Goal: Transaction & Acquisition: Download file/media

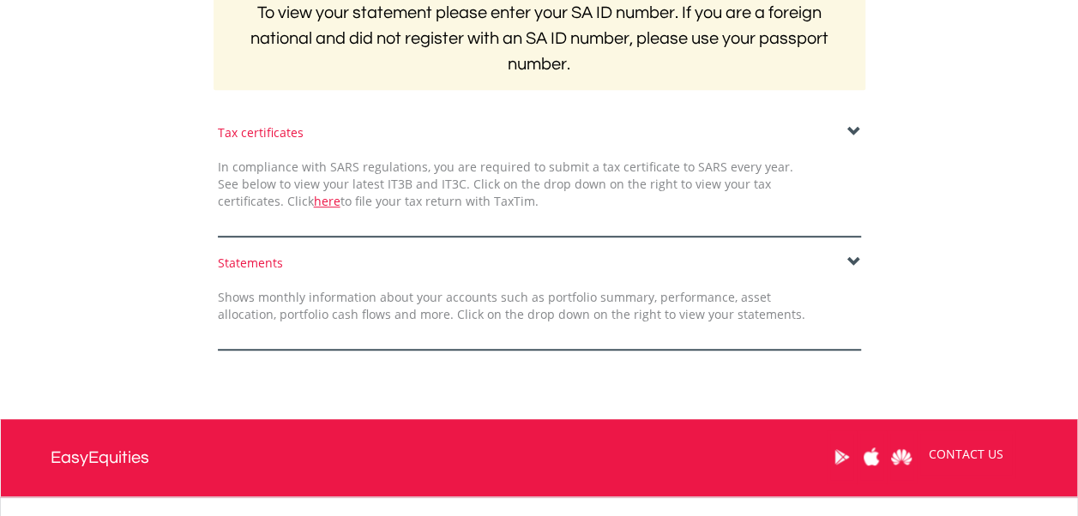
scroll to position [372, 0]
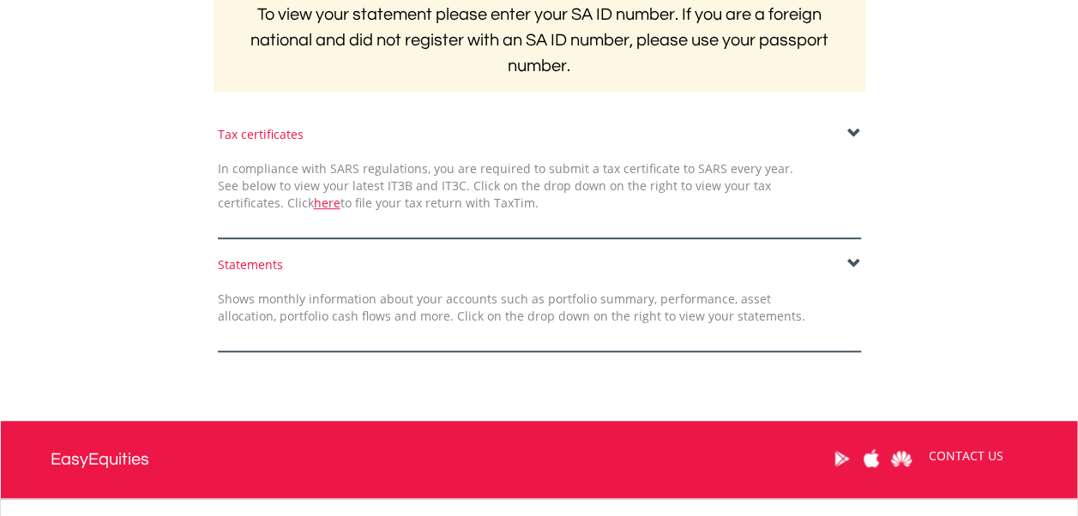
click at [852, 134] on span at bounding box center [854, 134] width 14 height 14
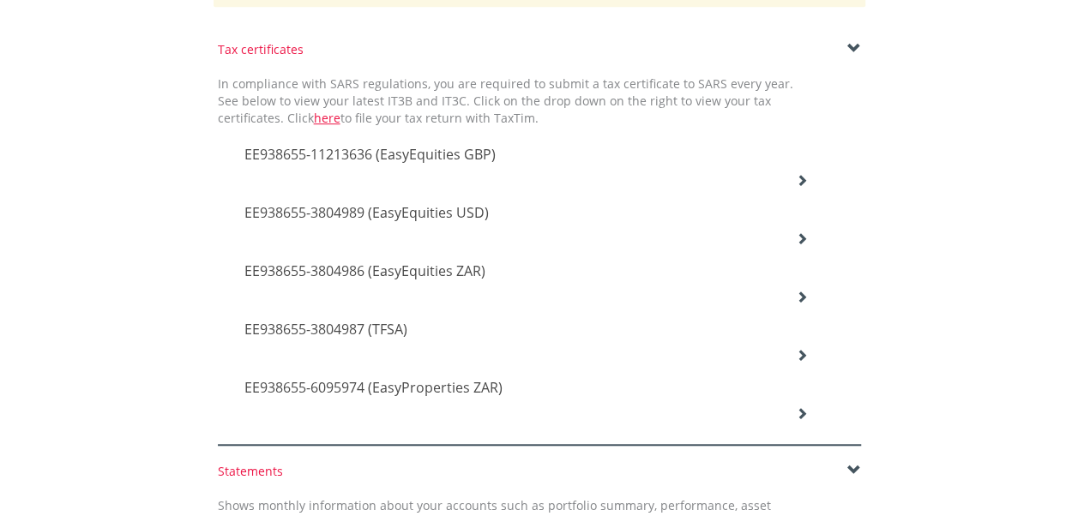
scroll to position [460, 0]
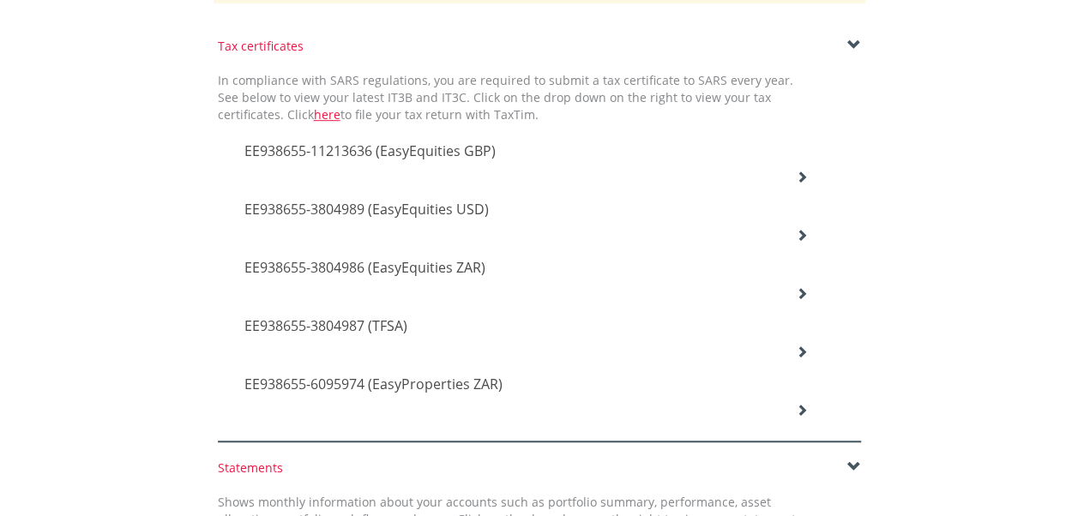
click at [793, 169] on div "EE938655-11213636 (EasyEquities GBP)" at bounding box center [526, 152] width 590 height 58
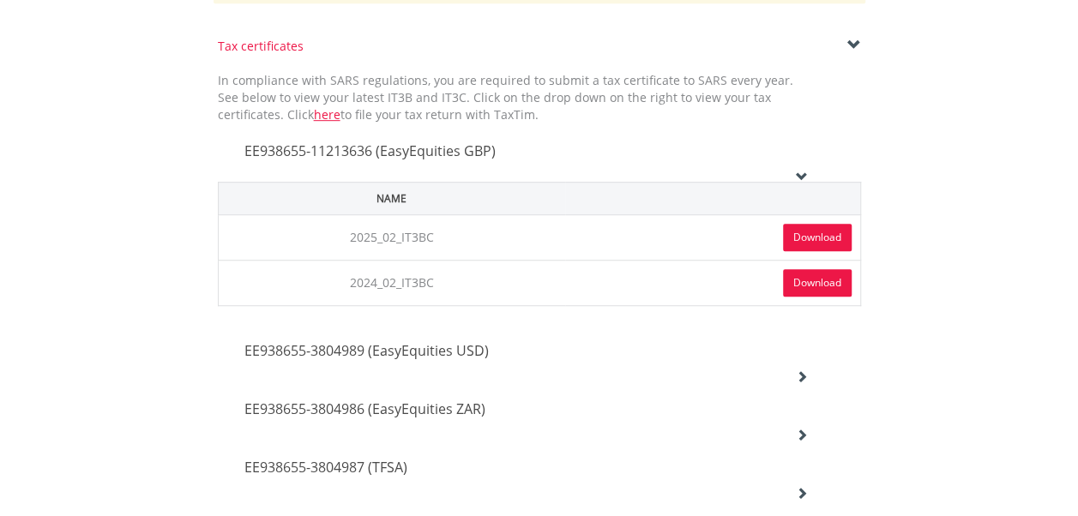
click at [814, 233] on link "Download" at bounding box center [817, 237] width 69 height 27
click at [797, 372] on icon at bounding box center [802, 376] width 12 height 12
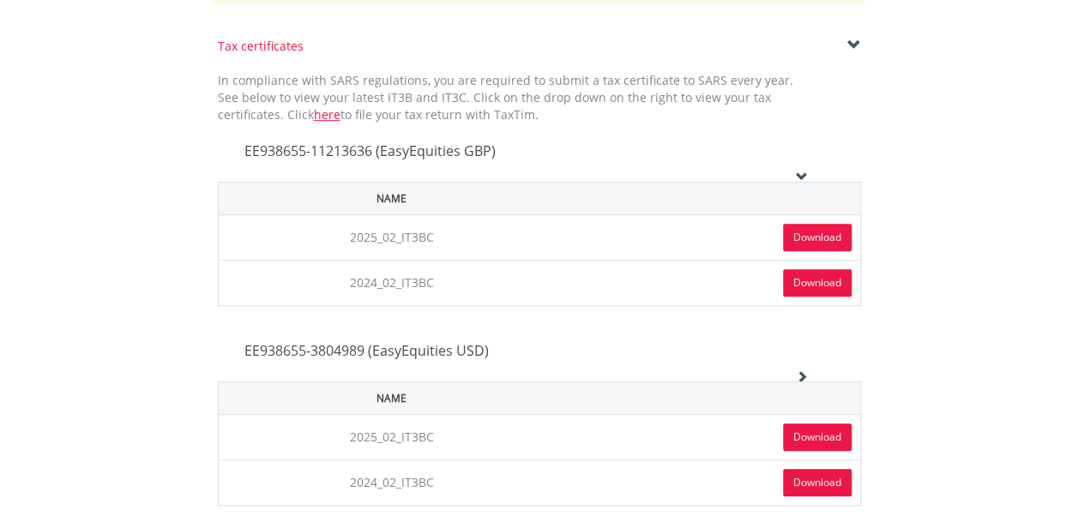
click at [790, 438] on link "Download" at bounding box center [817, 437] width 69 height 27
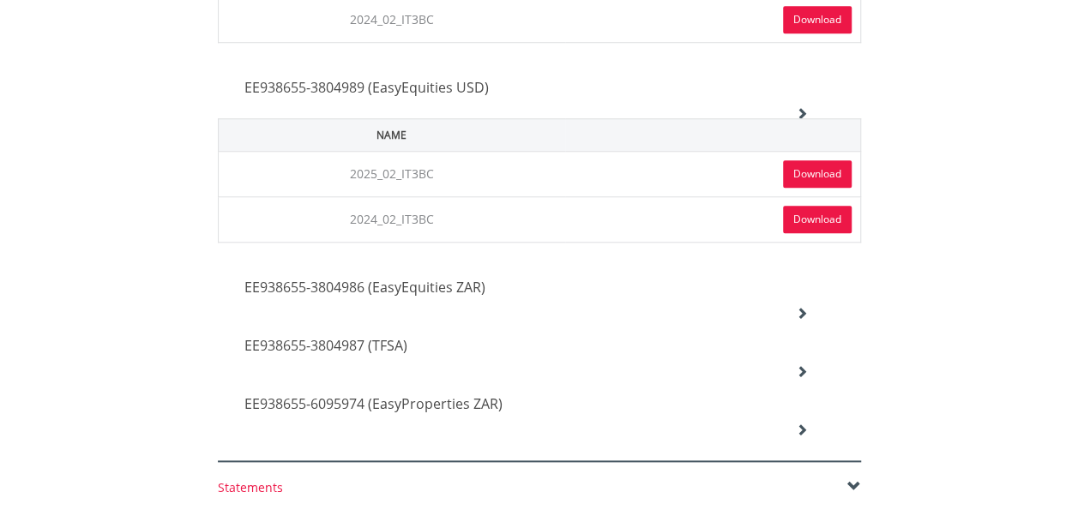
scroll to position [791, 0]
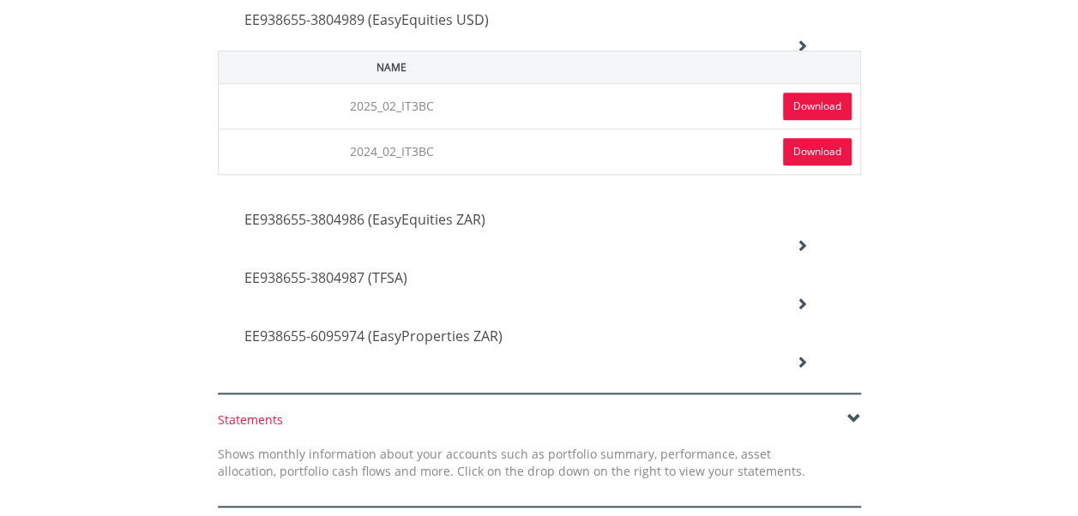
click at [796, 240] on icon at bounding box center [802, 245] width 12 height 12
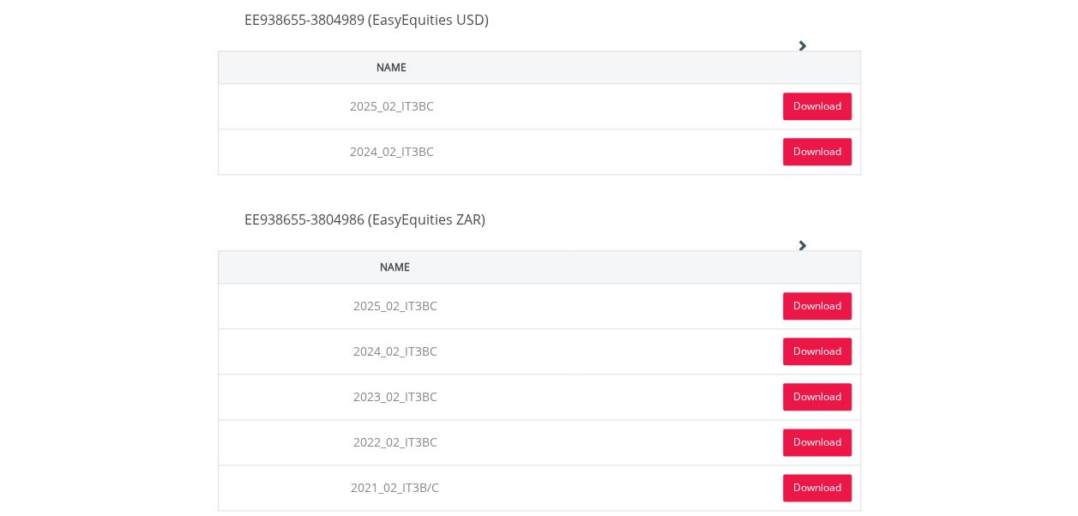
click at [810, 303] on link "Download" at bounding box center [817, 305] width 69 height 27
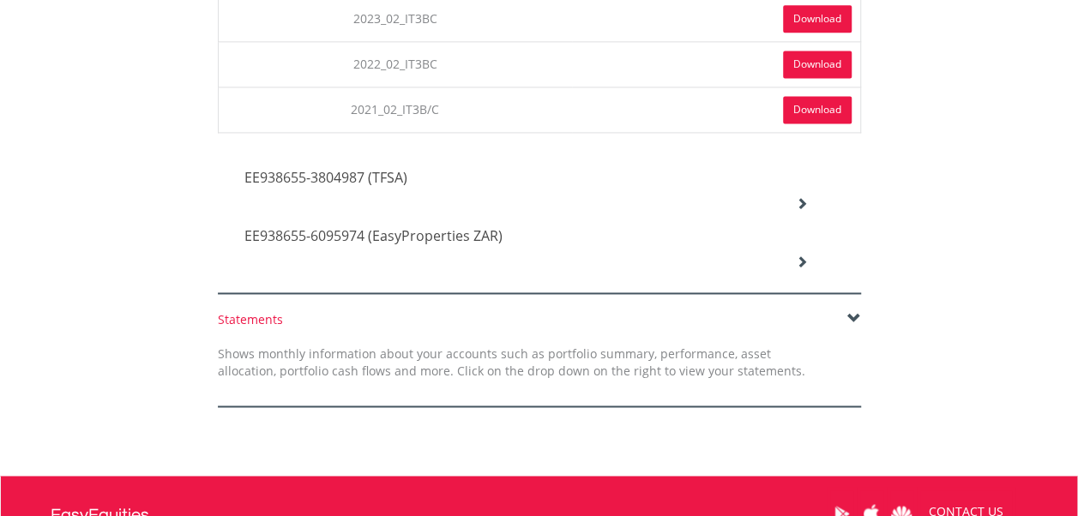
scroll to position [1197, 0]
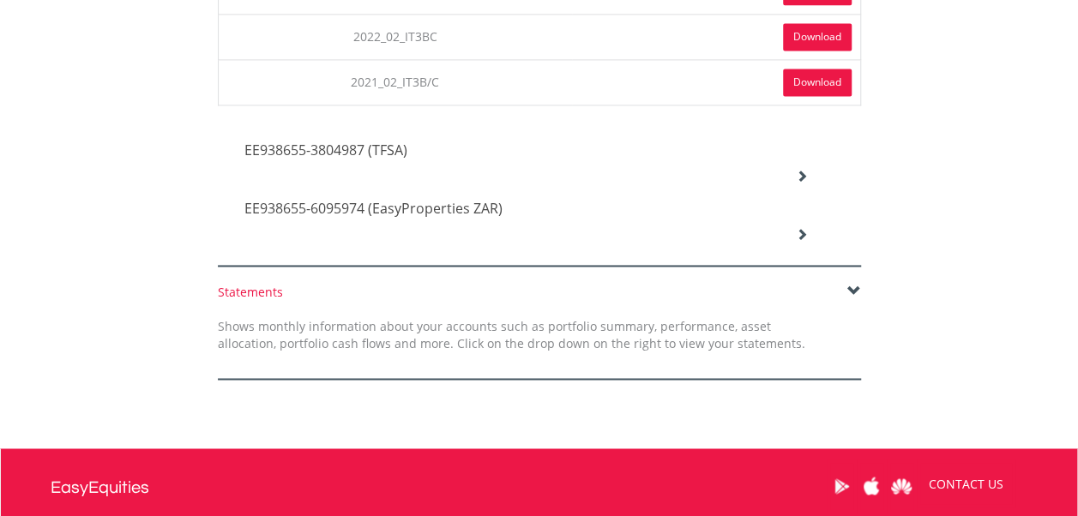
click at [354, 141] on span "EE938655-3804987 (TFSA)" at bounding box center [325, 150] width 163 height 19
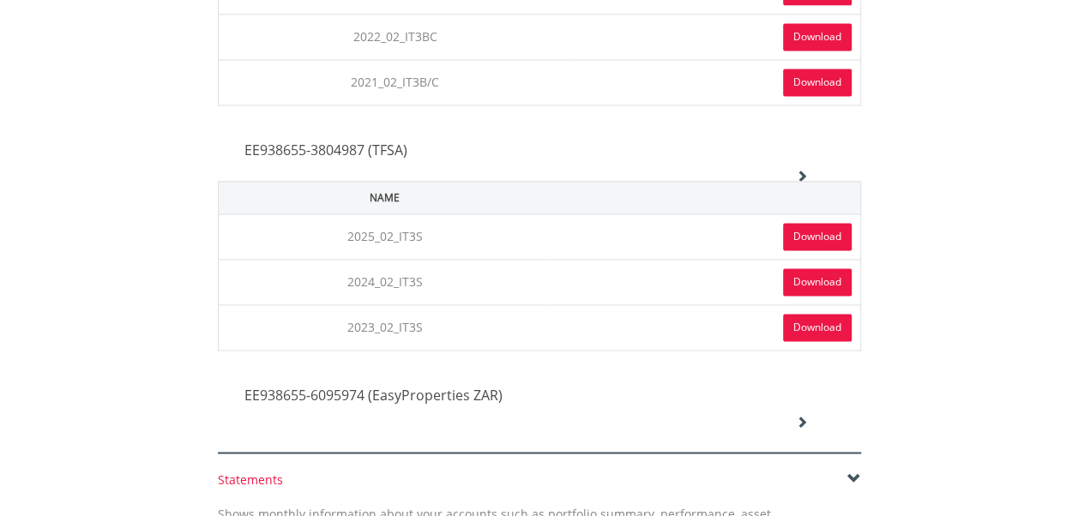
click at [822, 225] on link "Download" at bounding box center [817, 236] width 69 height 27
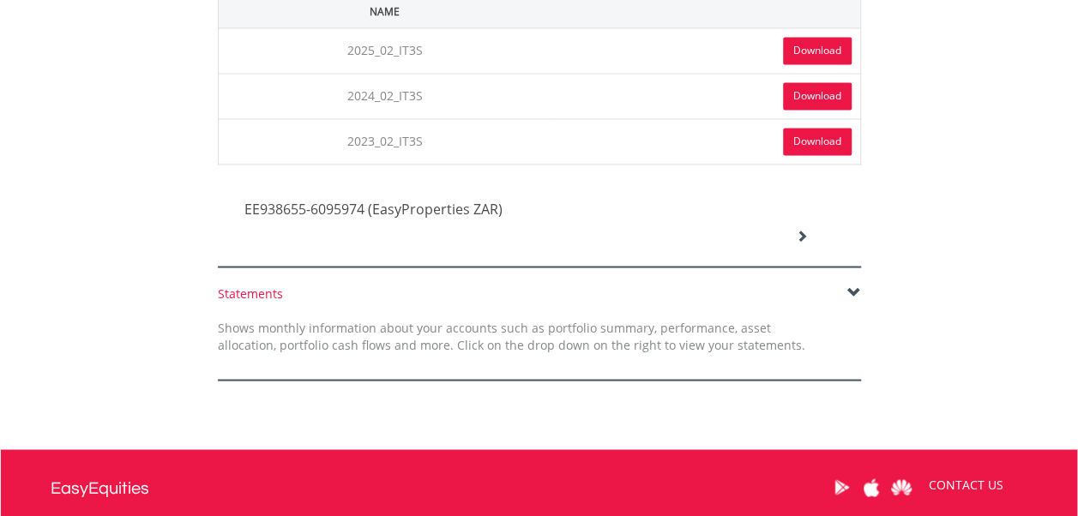
scroll to position [1391, 0]
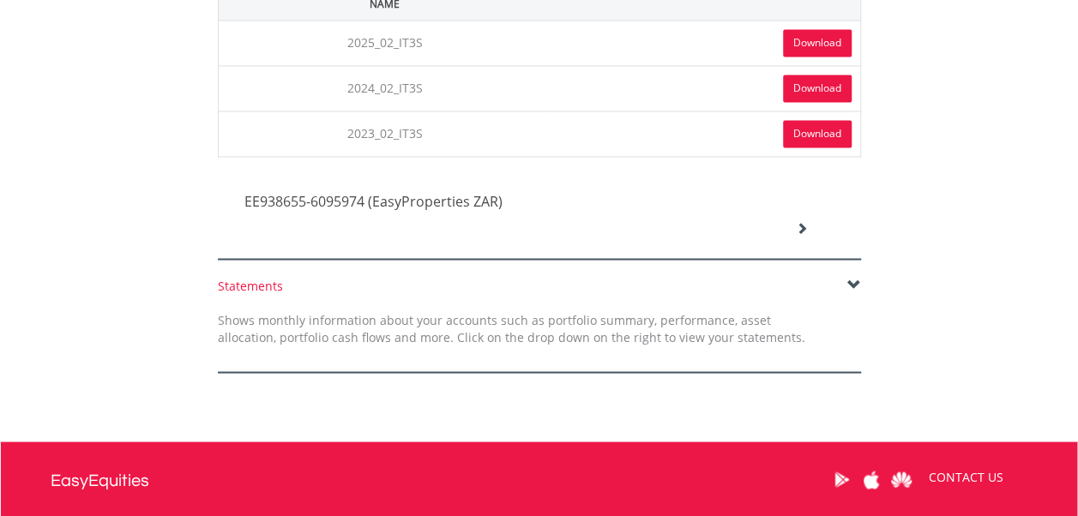
click at [482, 197] on span "EE938655-6095974 (EasyProperties ZAR)" at bounding box center [373, 201] width 258 height 19
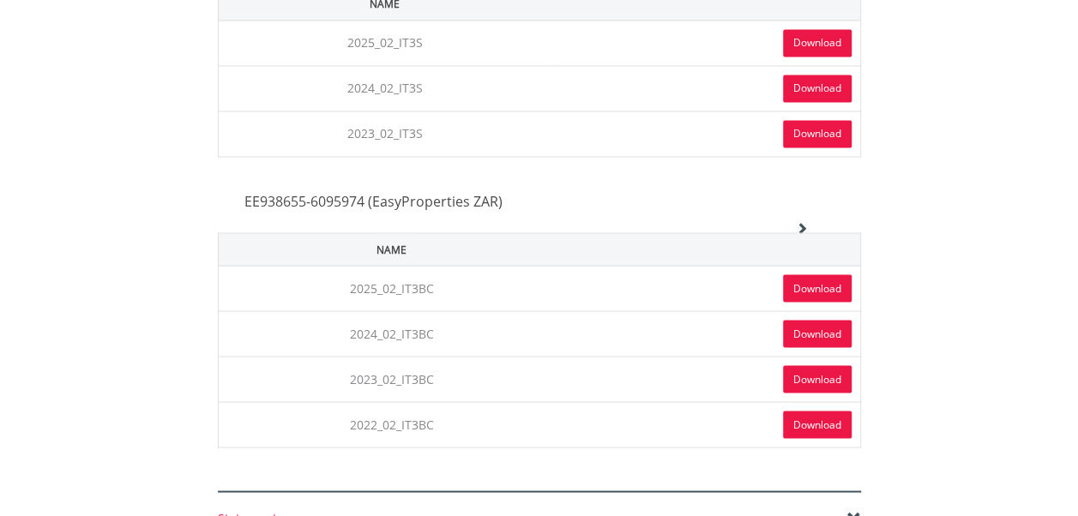
click at [790, 283] on link "Download" at bounding box center [817, 287] width 69 height 27
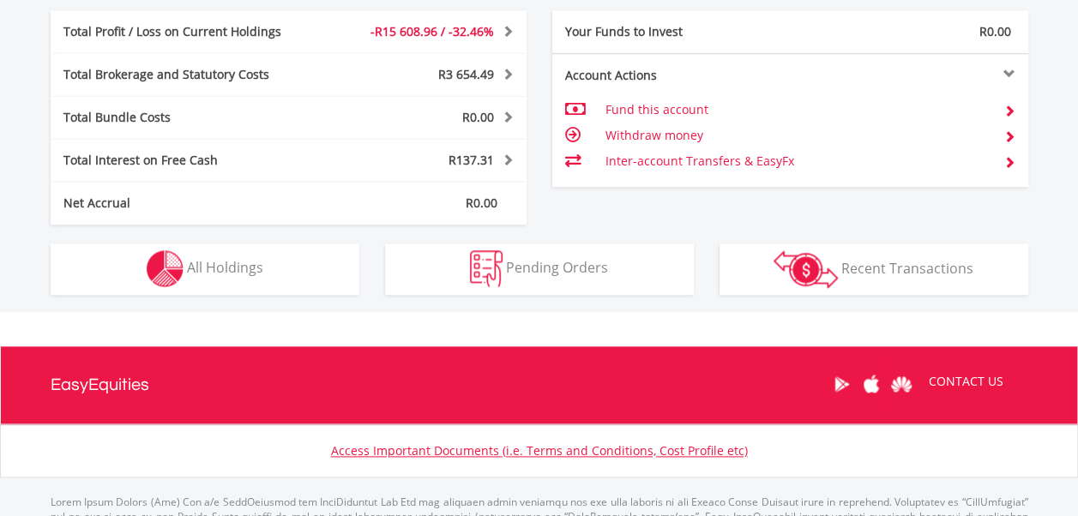
scroll to position [871, 0]
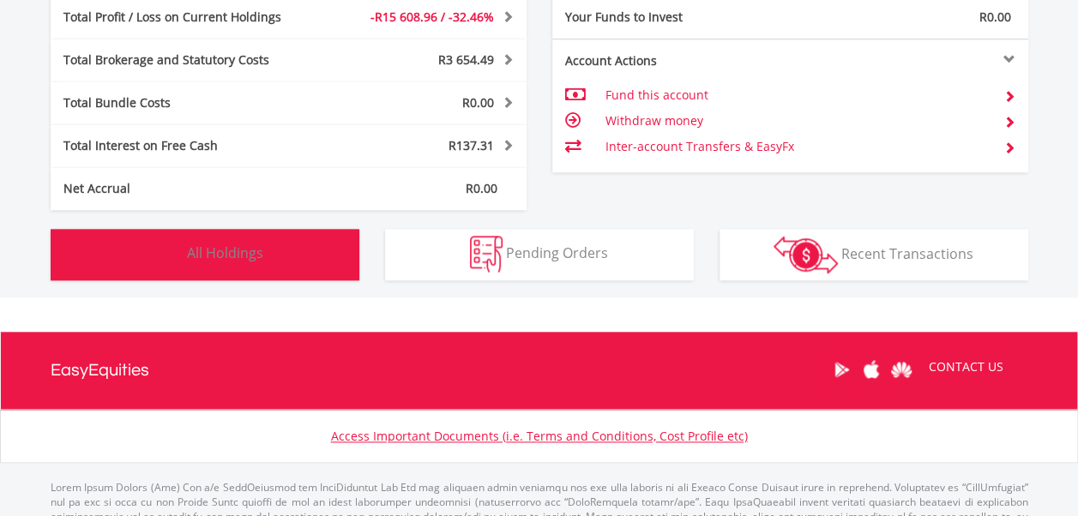
click at [281, 250] on button "Holdings All Holdings" at bounding box center [205, 254] width 309 height 51
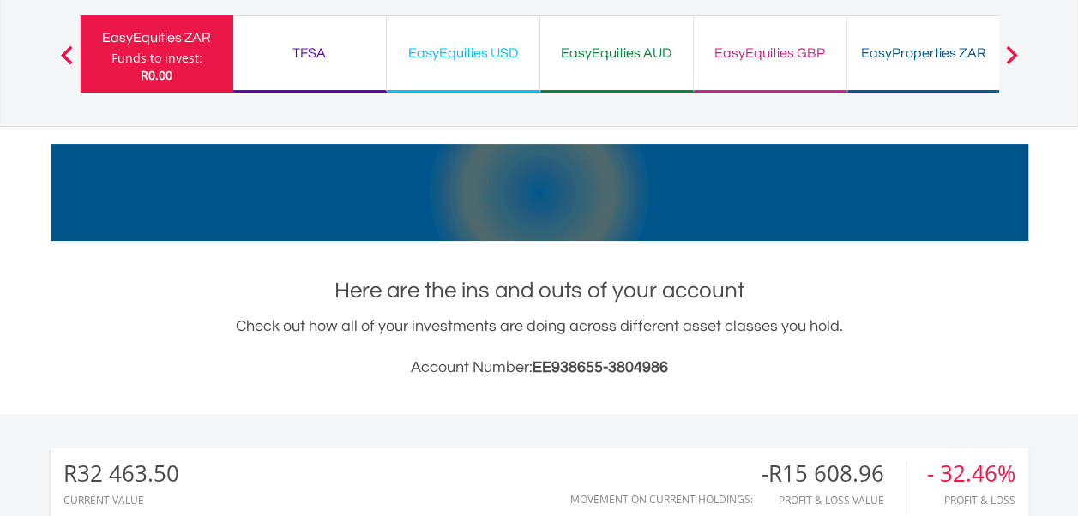
scroll to position [0, 0]
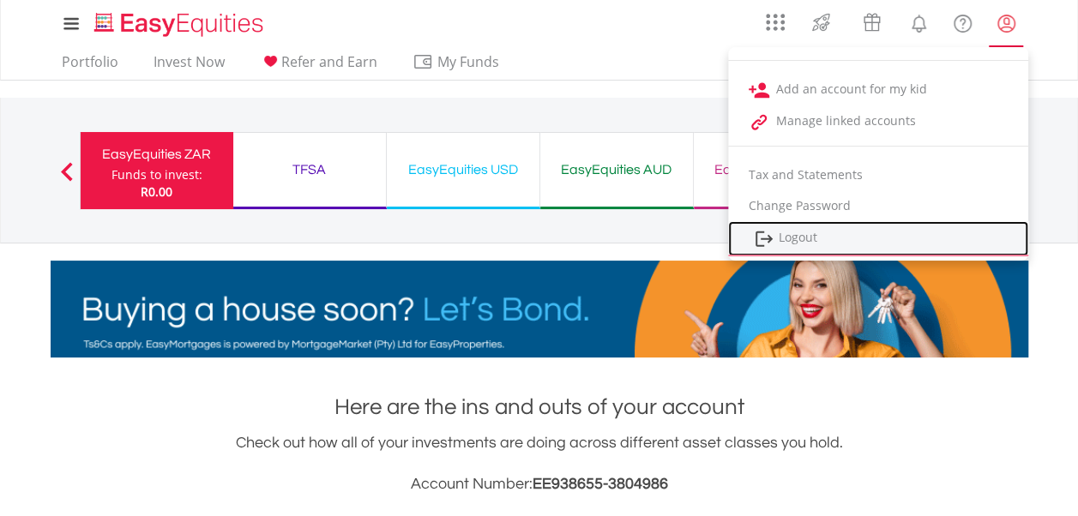
click at [807, 237] on link "Logout" at bounding box center [878, 238] width 300 height 35
